Goal: Information Seeking & Learning: Learn about a topic

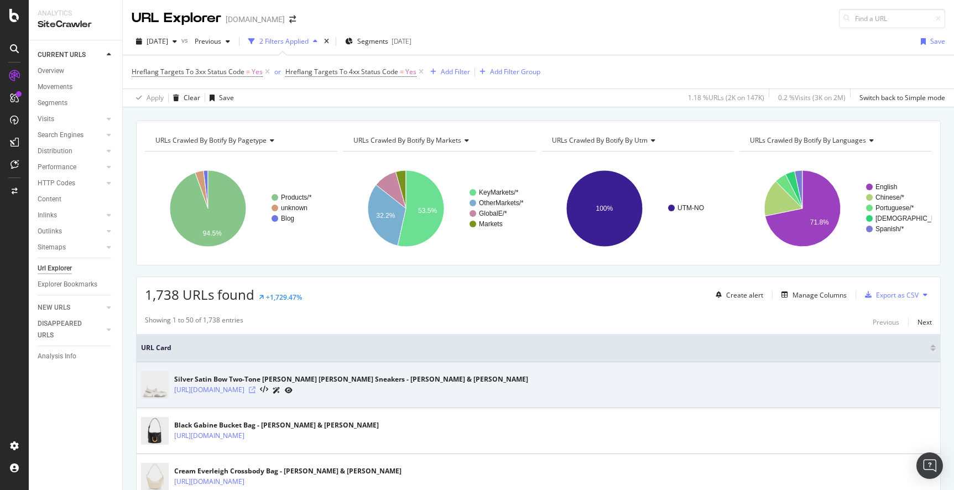
click at [255, 391] on icon at bounding box center [252, 389] width 7 height 7
